Goal: Information Seeking & Learning: Learn about a topic

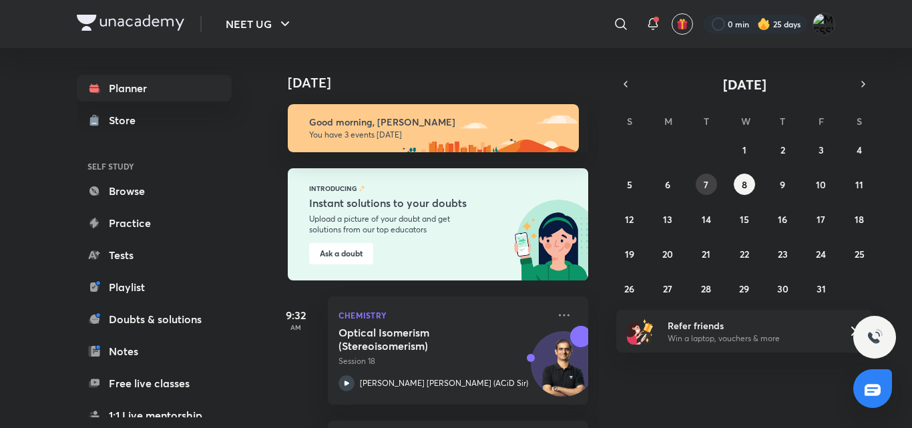
click at [705, 182] on abbr "7" at bounding box center [706, 184] width 5 height 13
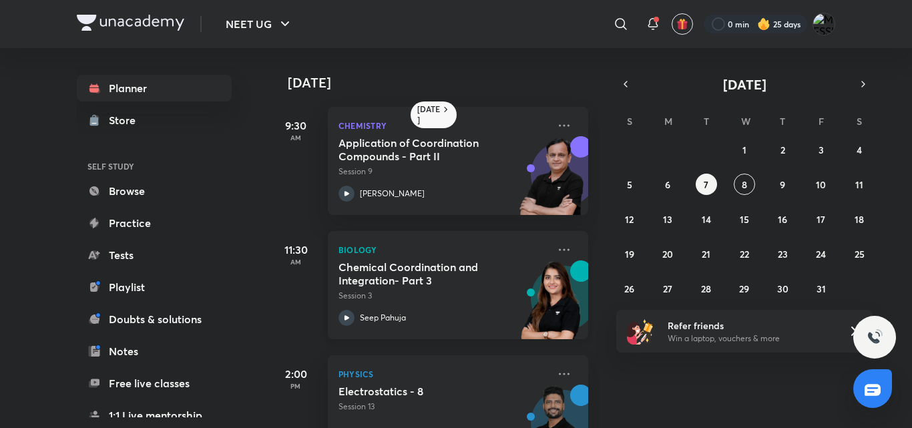
click at [417, 317] on div "Seep Pahuja" at bounding box center [443, 318] width 210 height 16
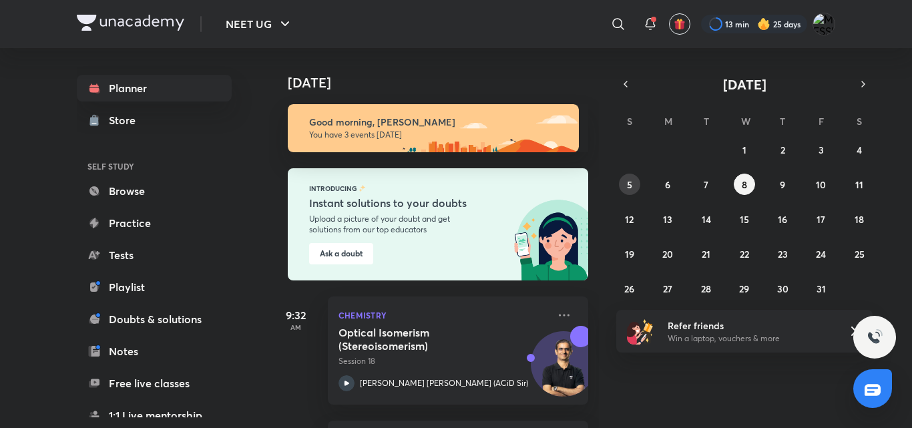
click at [630, 191] on button "5" at bounding box center [629, 184] width 21 height 21
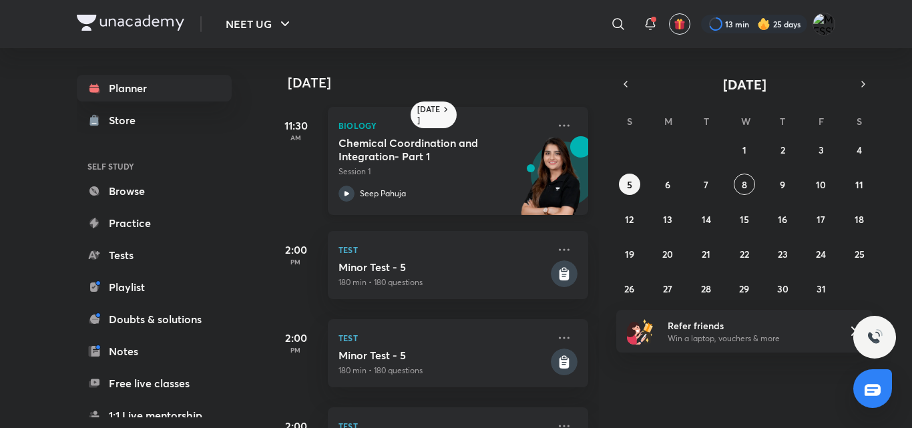
click at [441, 136] on div "Biology Chemical Coordination and Integration- Part 1 Session 1 Seep Pahuja" at bounding box center [458, 161] width 260 height 108
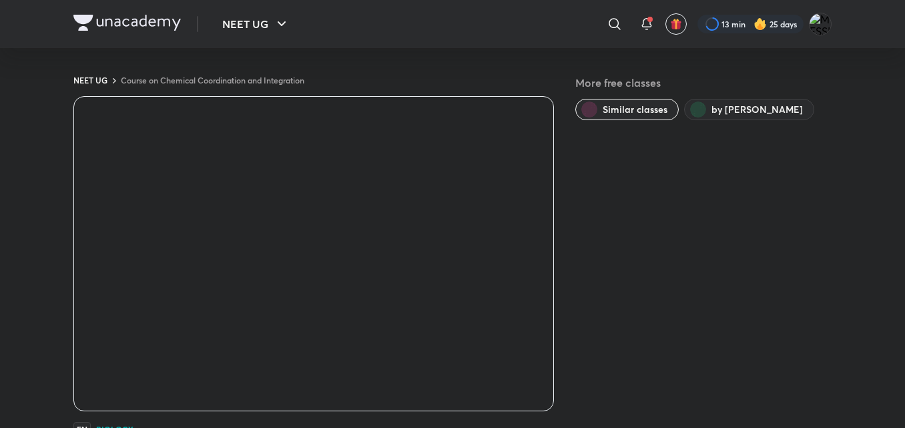
scroll to position [27, 0]
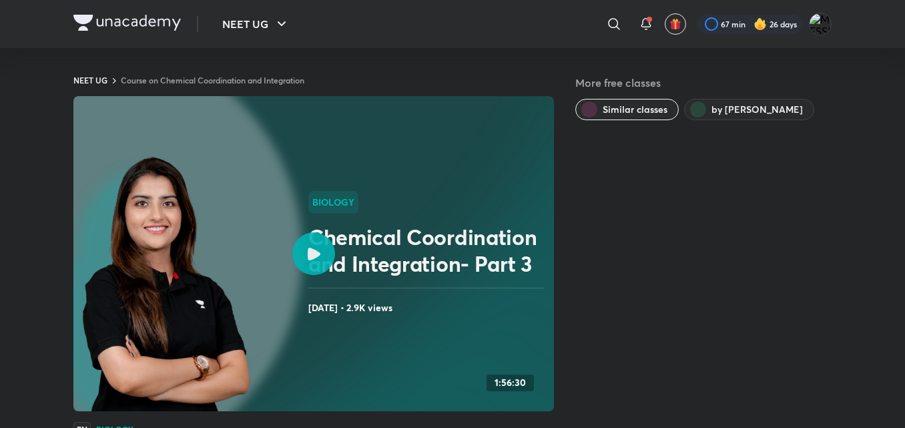
click at [338, 256] on h2 "Chemical Coordination and Integration- Part 3" at bounding box center [428, 250] width 240 height 53
